Goal: Information Seeking & Learning: Learn about a topic

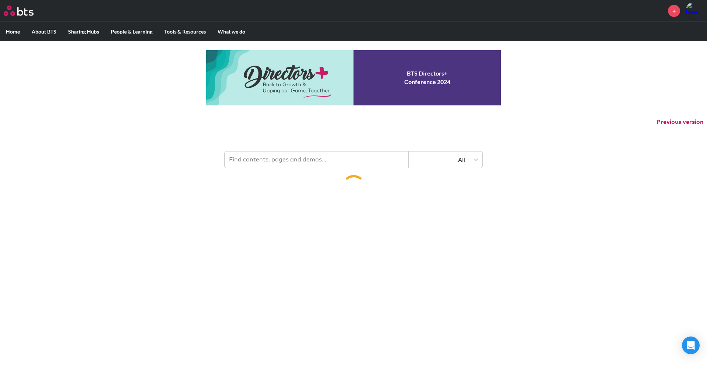
click at [258, 161] on input "text" at bounding box center [317, 159] width 184 height 16
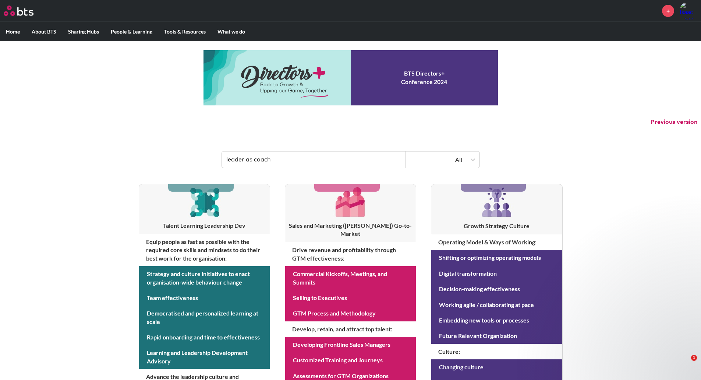
type input "leader as coach"
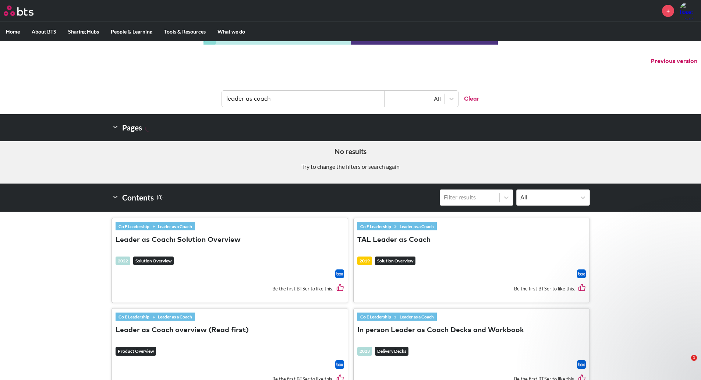
scroll to position [74, 0]
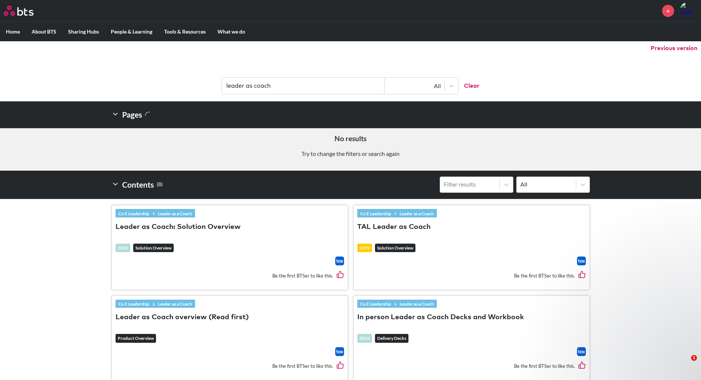
click at [159, 211] on link "Leader as a Coach" at bounding box center [175, 213] width 40 height 8
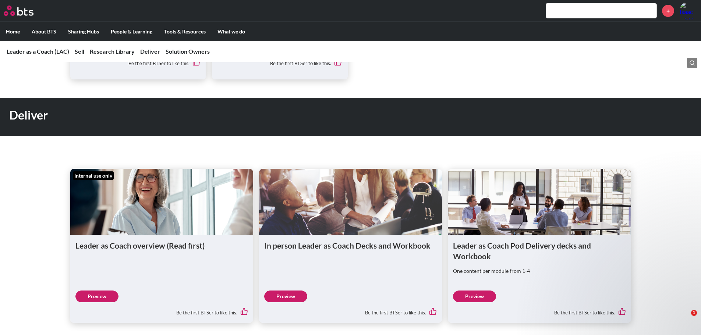
scroll to position [1068, 0]
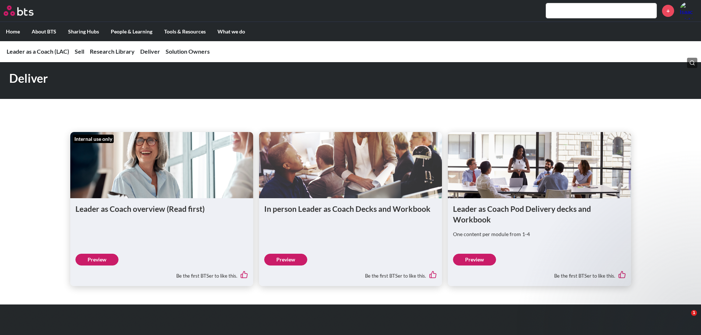
click at [298, 254] on link "Preview" at bounding box center [285, 260] width 43 height 12
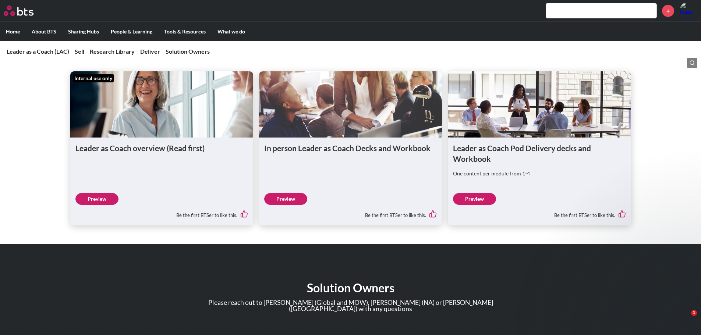
scroll to position [1141, 0]
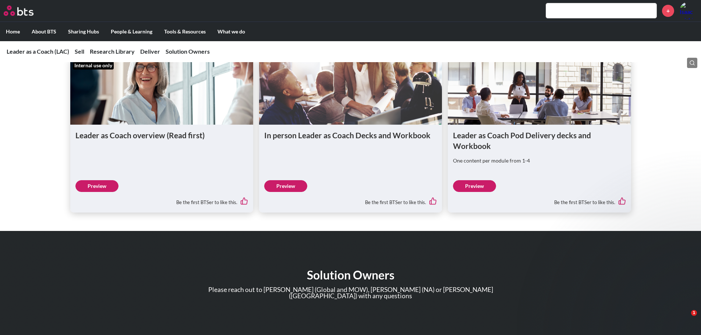
click at [484, 180] on link "Preview" at bounding box center [474, 186] width 43 height 12
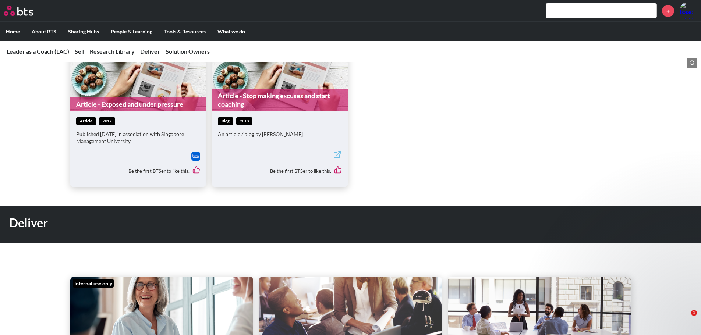
scroll to position [1031, 0]
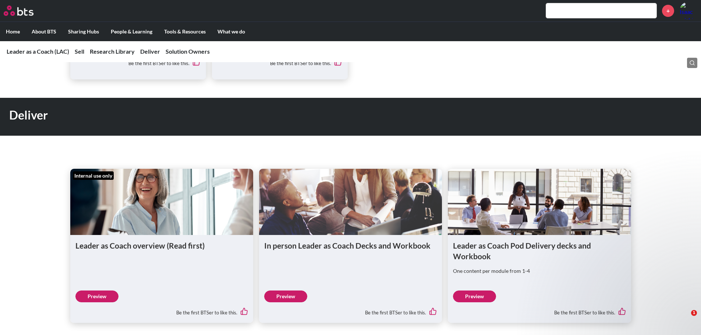
click at [91, 291] on link "Preview" at bounding box center [96, 297] width 43 height 12
